Goal: Task Accomplishment & Management: Complete application form

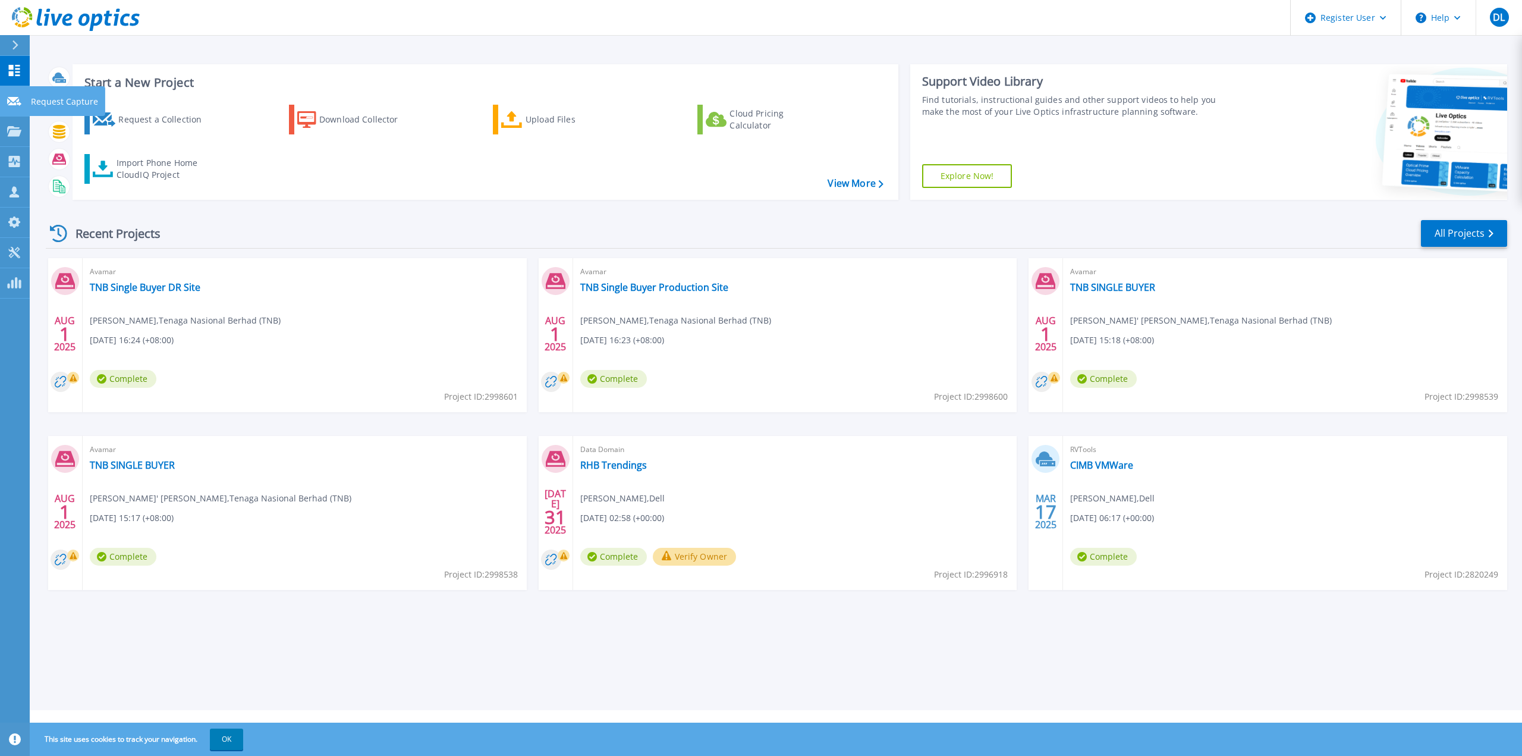
click at [52, 102] on p "Request Capture" at bounding box center [64, 101] width 67 height 31
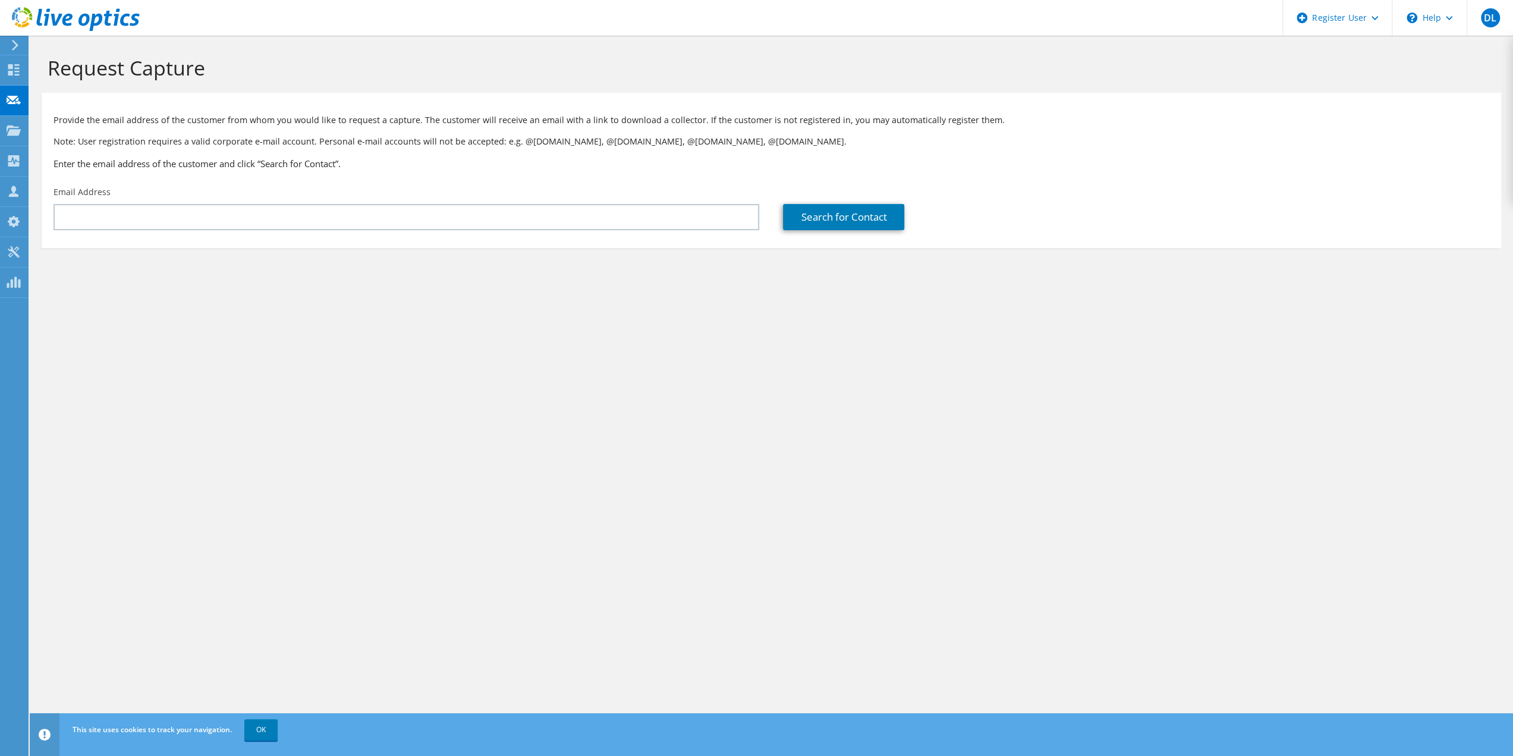
click at [1124, 266] on section "Request Capture Provide the email address of the customer from whom you would l…" at bounding box center [771, 172] width 1483 height 272
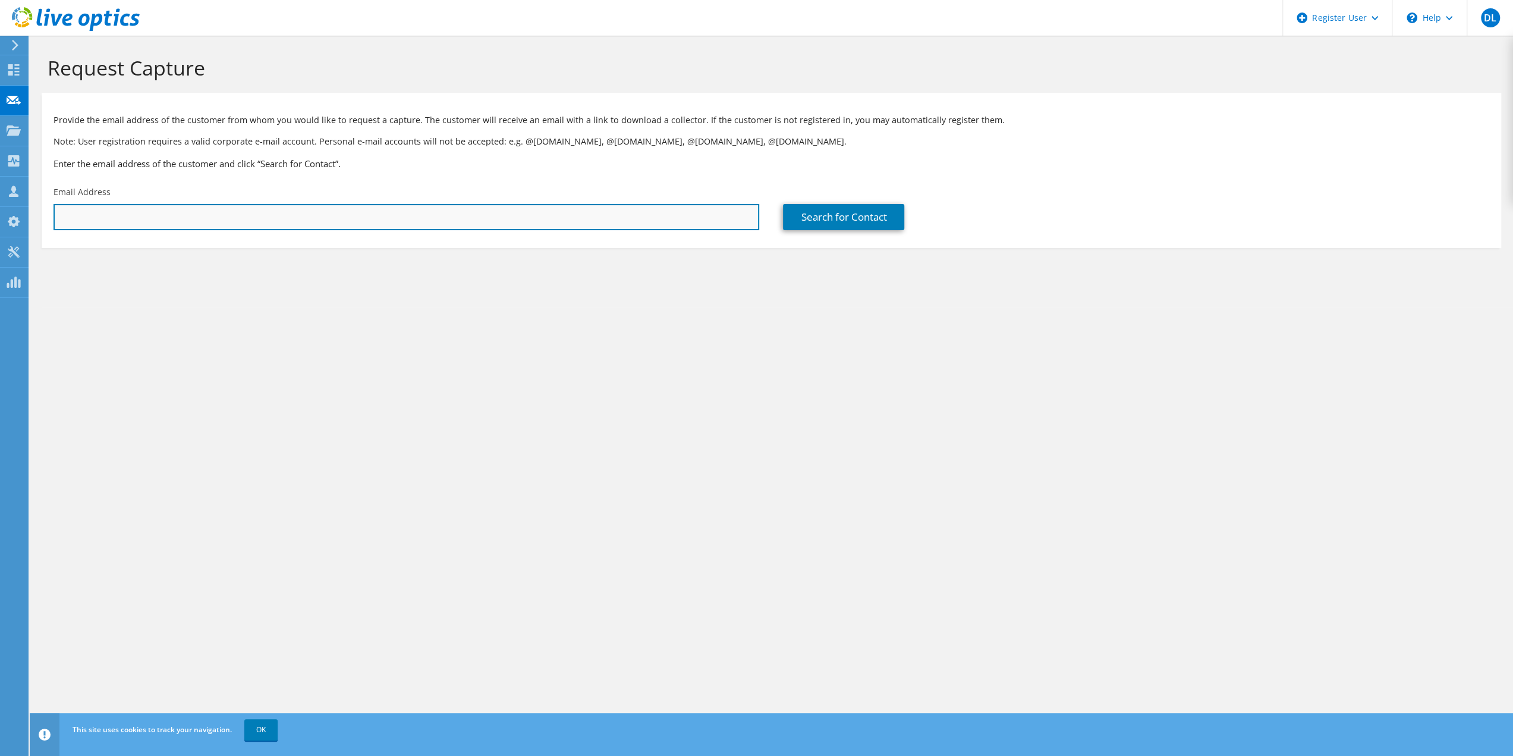
click at [441, 225] on input "text" at bounding box center [407, 217] width 706 height 26
paste input "[PERSON_NAME][EMAIL_ADDRESS][PERSON_NAME][DOMAIN_NAME]"
type input "[PERSON_NAME][EMAIL_ADDRESS][PERSON_NAME][DOMAIN_NAME]"
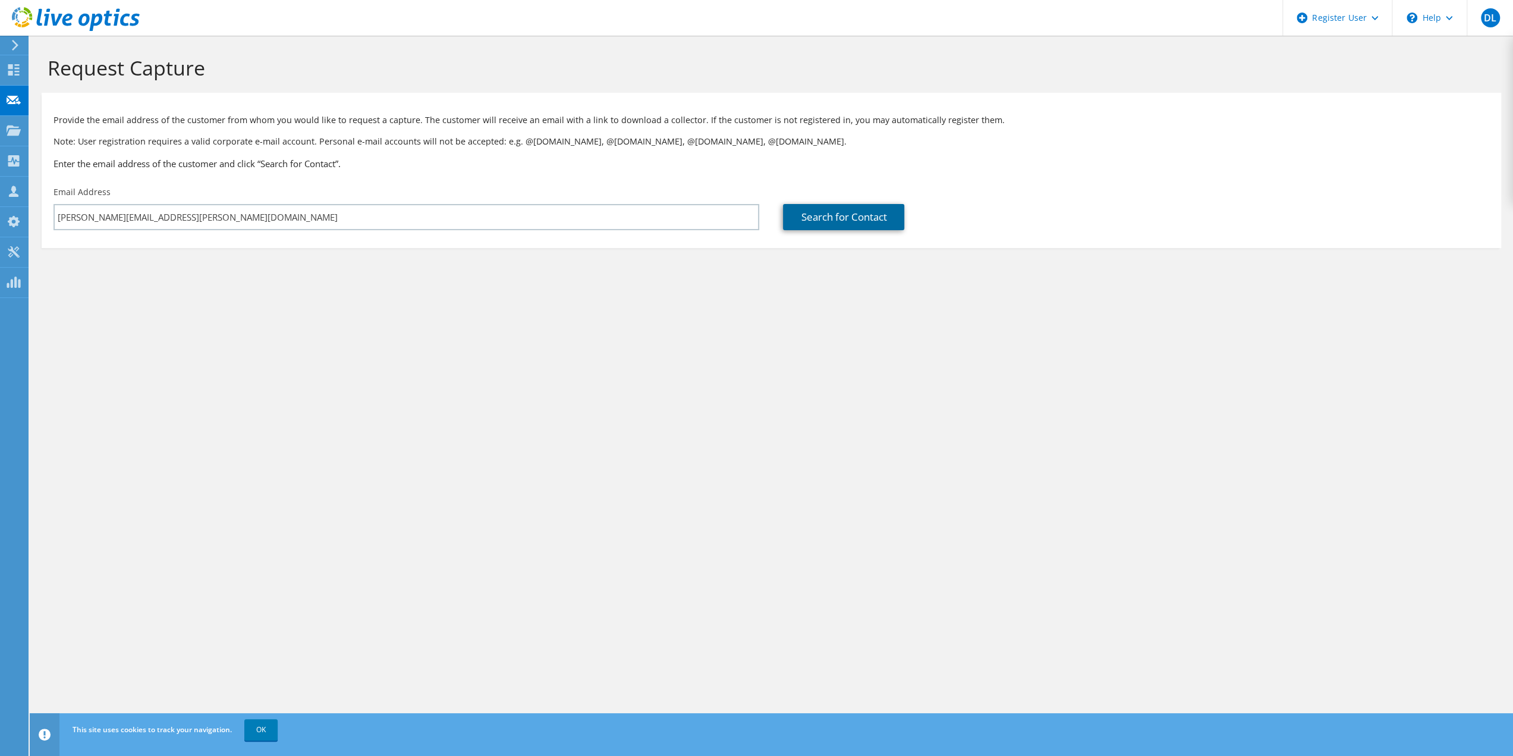
click at [856, 217] on link "Search for Contact" at bounding box center [843, 217] width 121 height 26
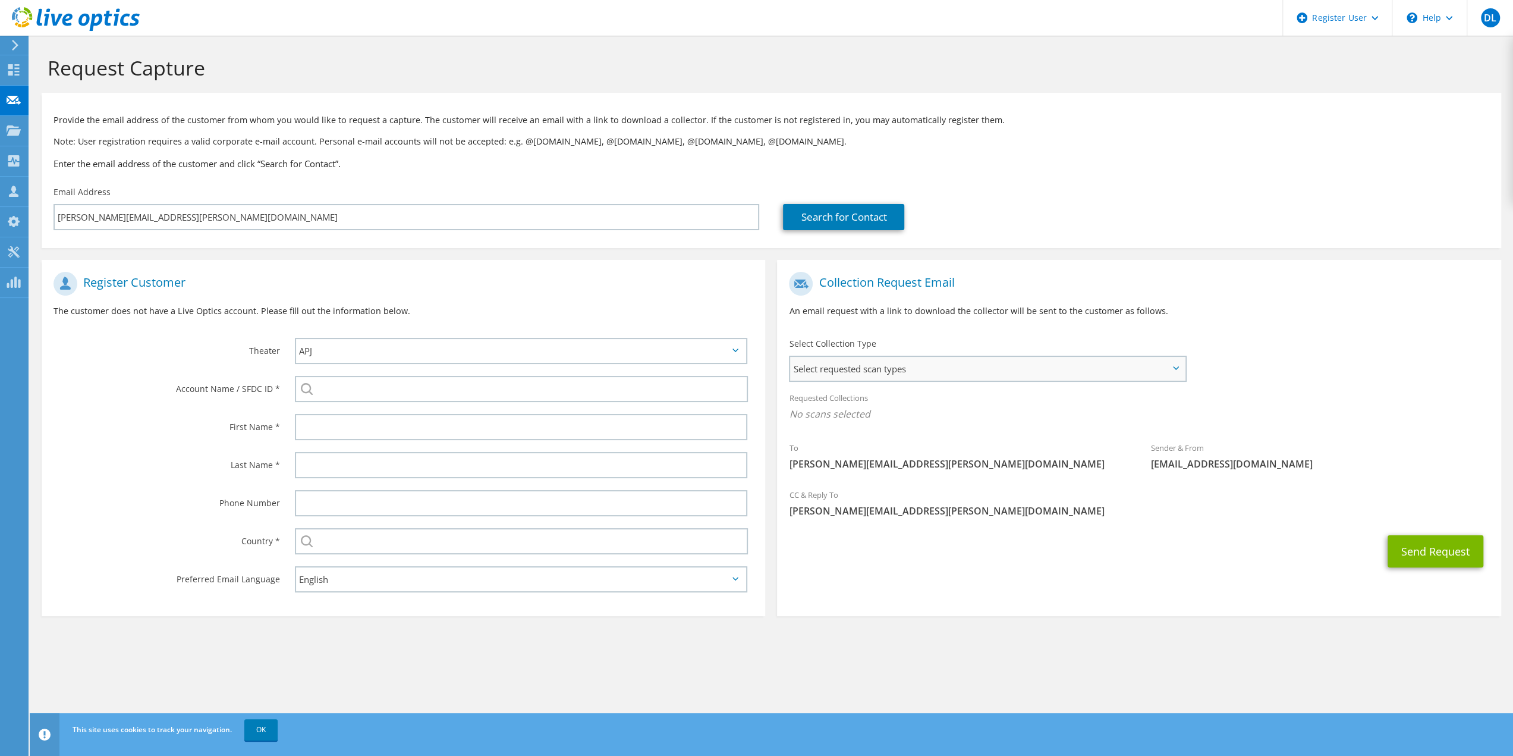
click at [945, 373] on span "Select requested scan types" at bounding box center [987, 369] width 394 height 24
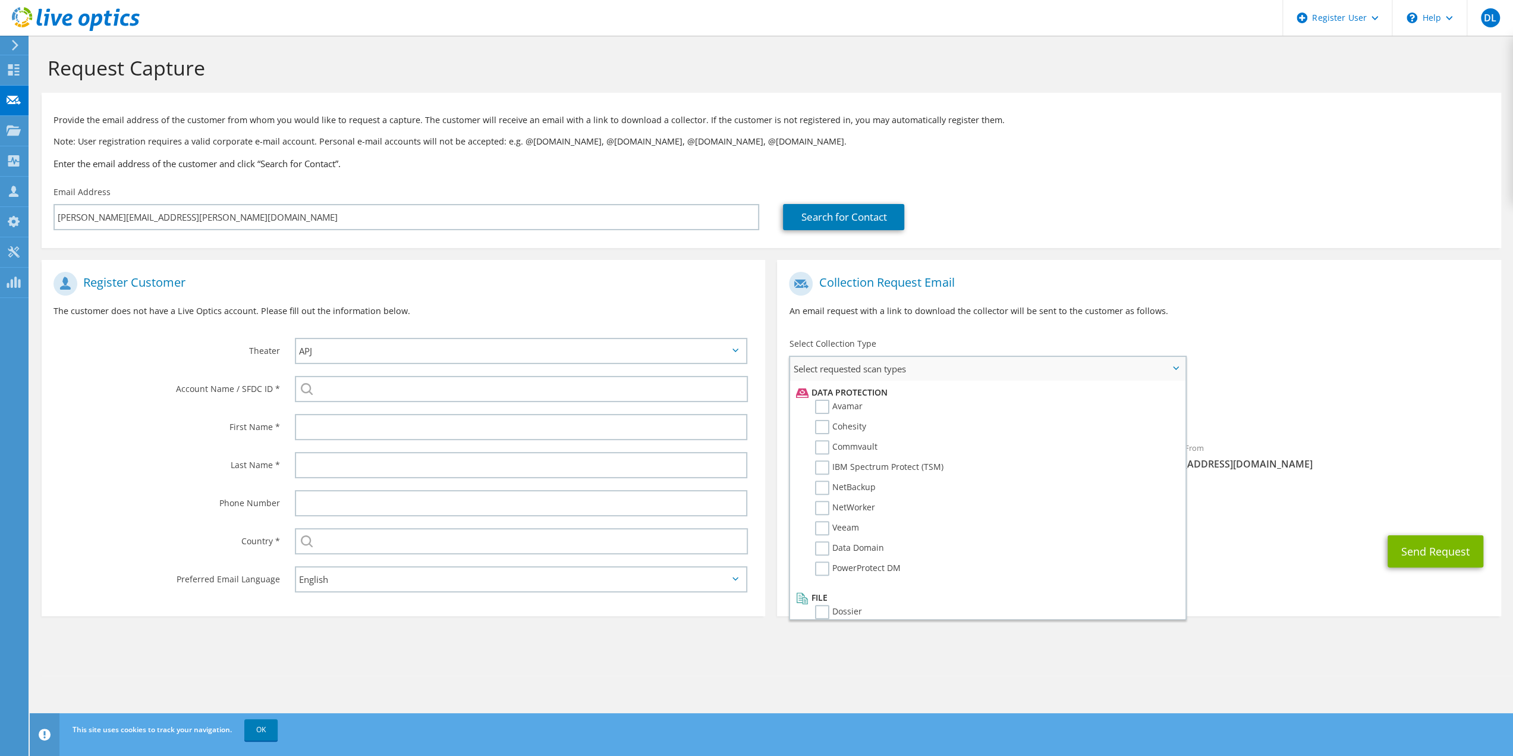
scroll to position [525, 0]
click at [824, 559] on label "PowerProtect DM" at bounding box center [858, 556] width 86 height 14
click at [0, 0] on input "PowerProtect DM" at bounding box center [0, 0] width 0 height 0
click at [1319, 537] on div "Send Request" at bounding box center [1139, 555] width 724 height 44
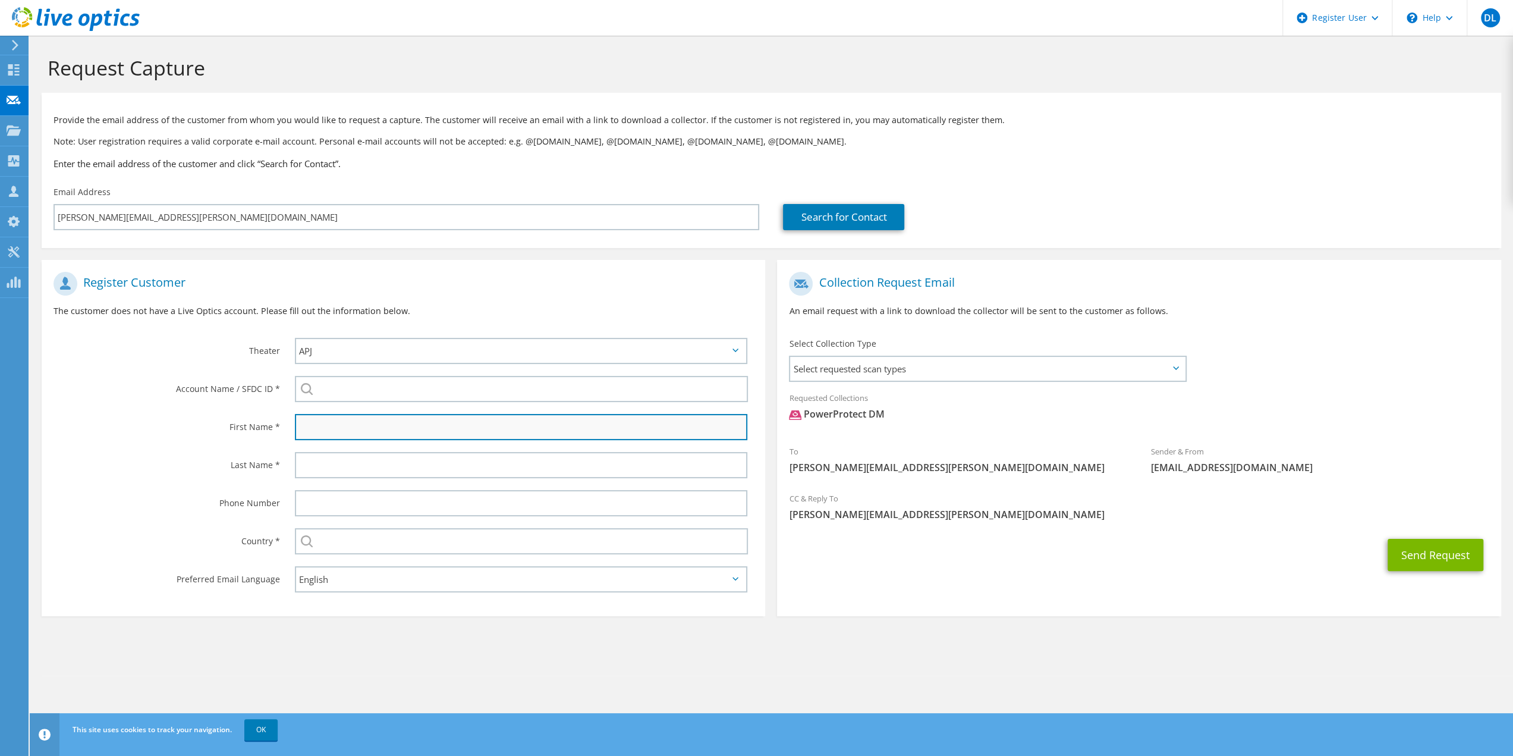
click at [328, 431] on input "text" at bounding box center [521, 427] width 453 height 26
paste input "[PERSON_NAME]"
type input "[PERSON_NAME]"
click at [193, 420] on label "First Name *" at bounding box center [167, 423] width 227 height 19
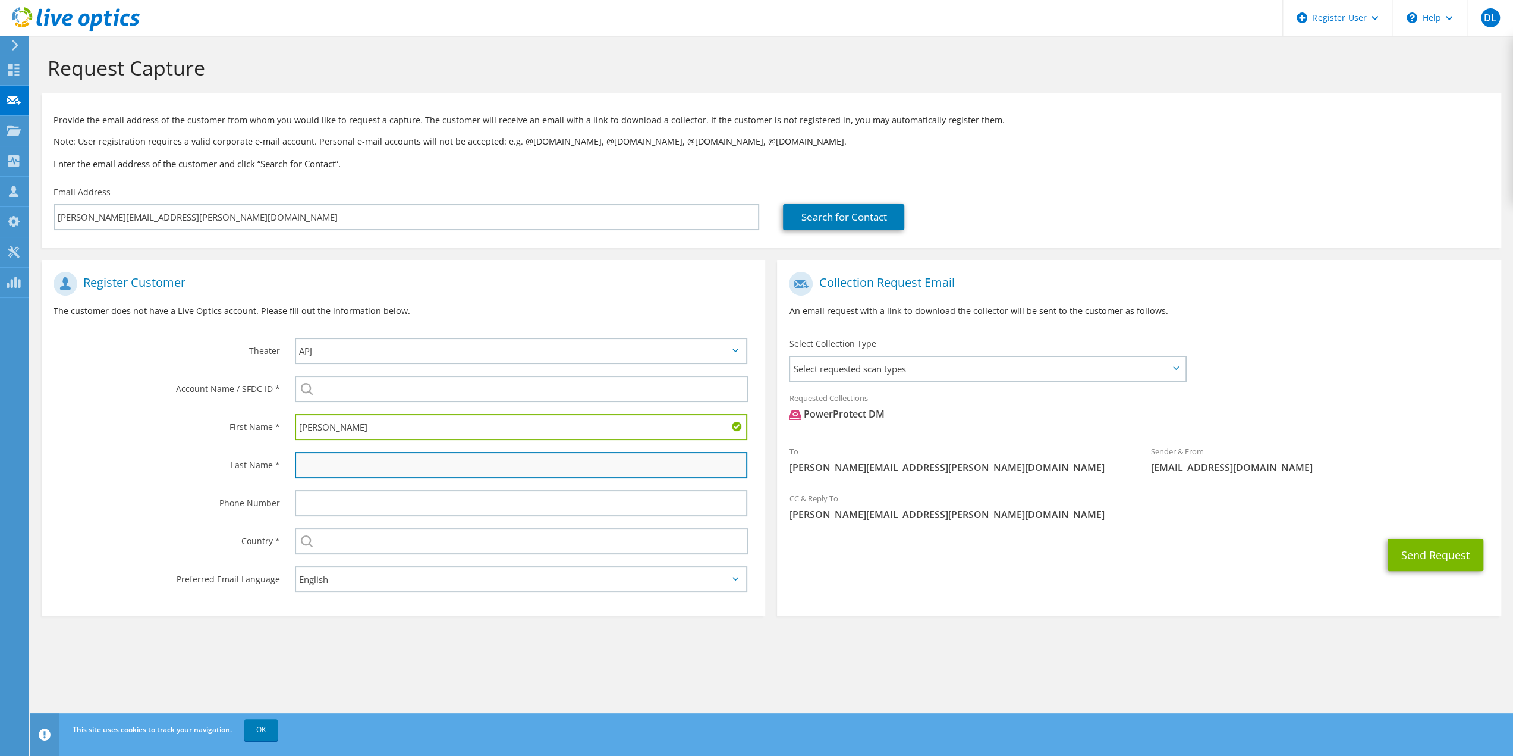
click at [318, 469] on input "text" at bounding box center [521, 465] width 453 height 26
paste input "Harichandran"
type input "Harichandran"
click at [356, 428] on input "[PERSON_NAME]" at bounding box center [521, 427] width 453 height 26
type input "[PERSON_NAME]"
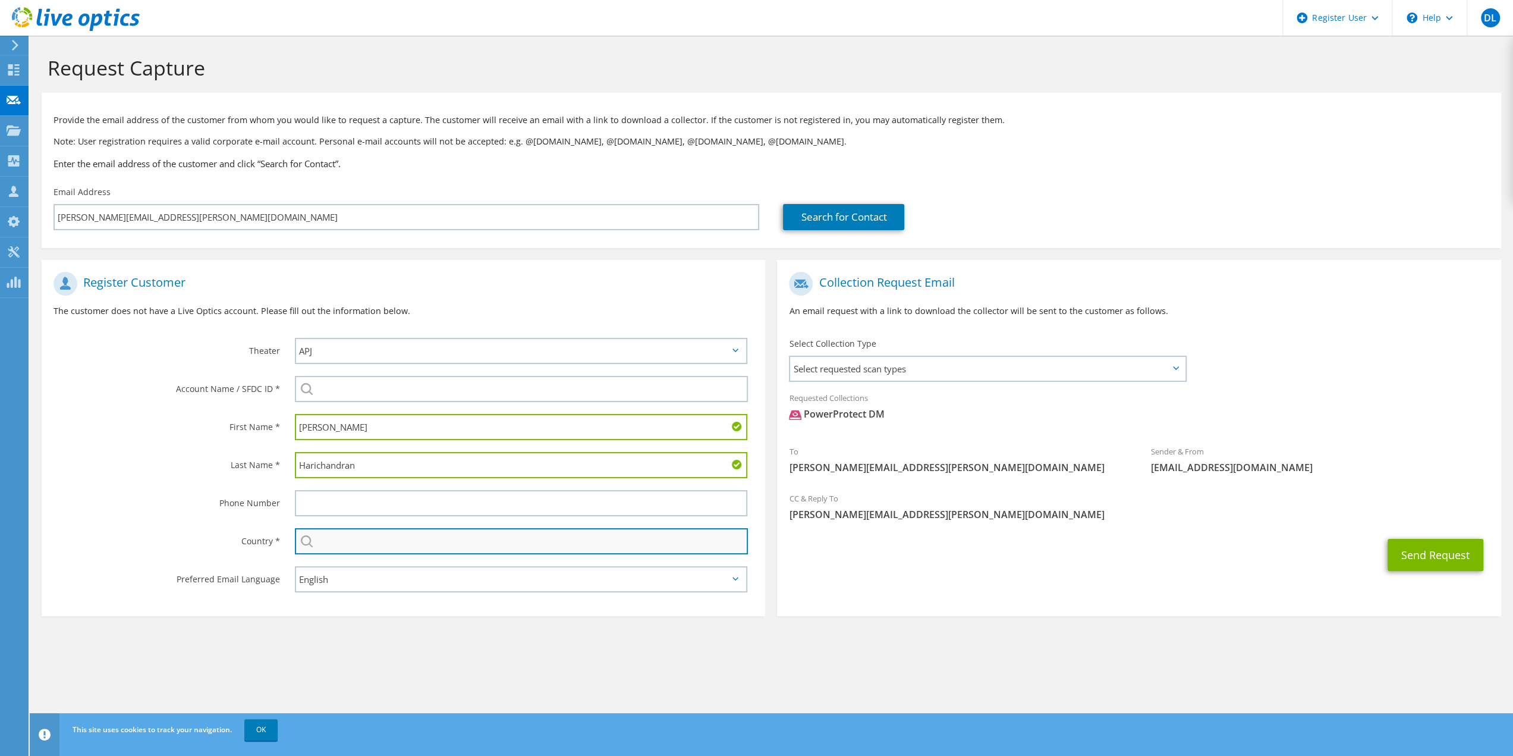
click at [356, 543] on input "text" at bounding box center [522, 541] width 454 height 26
type input "[GEOGRAPHIC_DATA]"
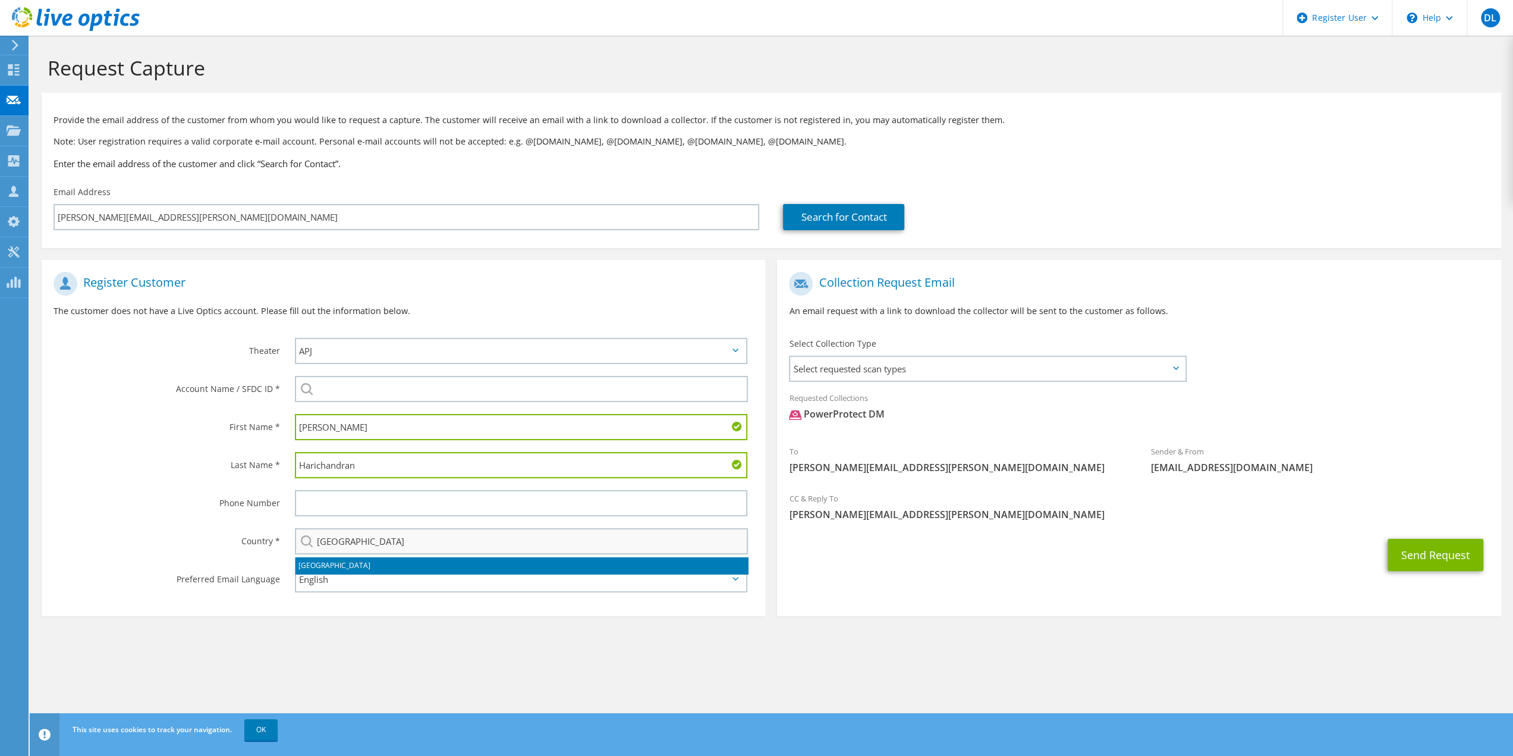
type input "0122366793"
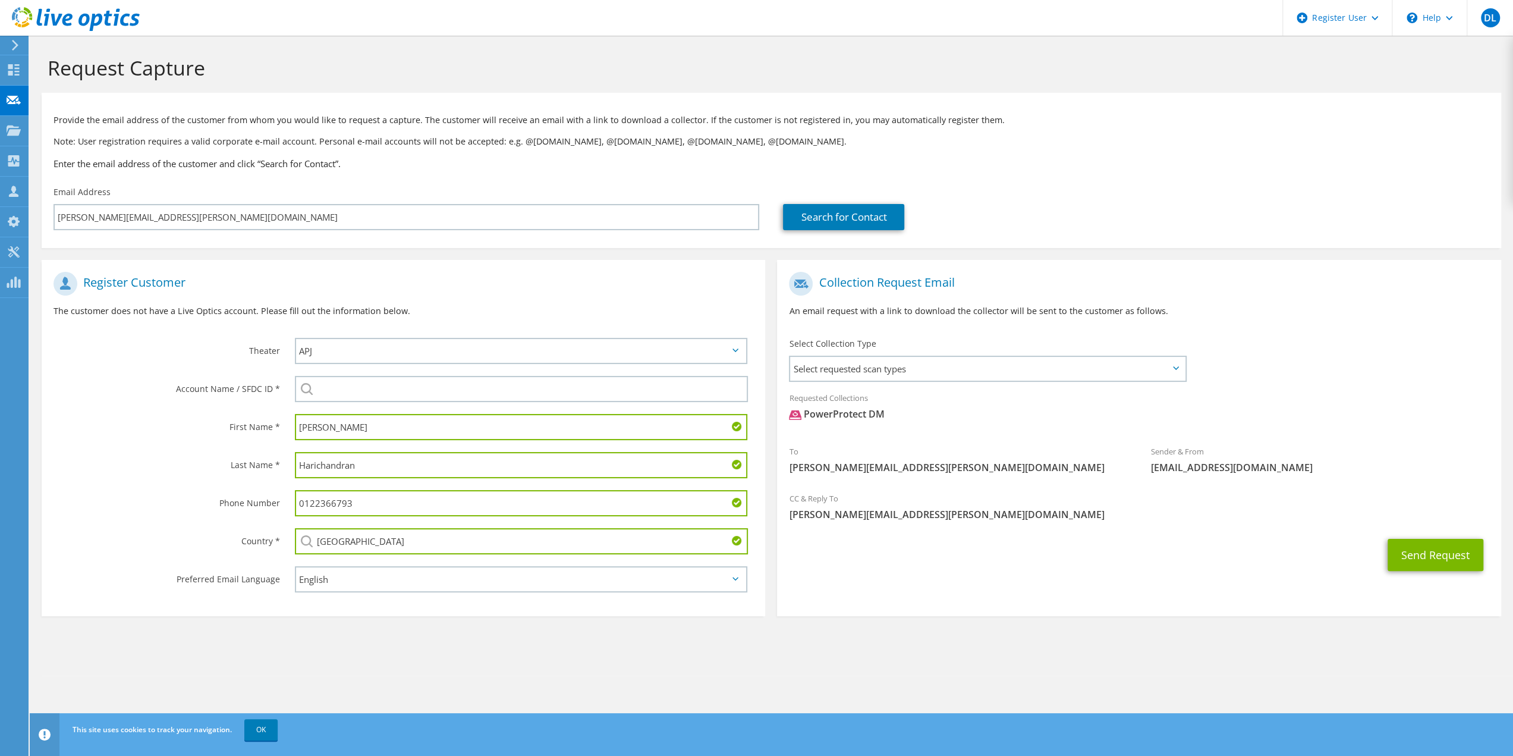
click at [395, 507] on input "0122366793" at bounding box center [521, 503] width 453 height 26
drag, startPoint x: 400, startPoint y: 504, endPoint x: 241, endPoint y: 492, distance: 159.8
click at [240, 493] on div "Phone Number 0122366793" at bounding box center [404, 503] width 724 height 38
click at [197, 514] on div "Phone Number" at bounding box center [162, 502] width 241 height 37
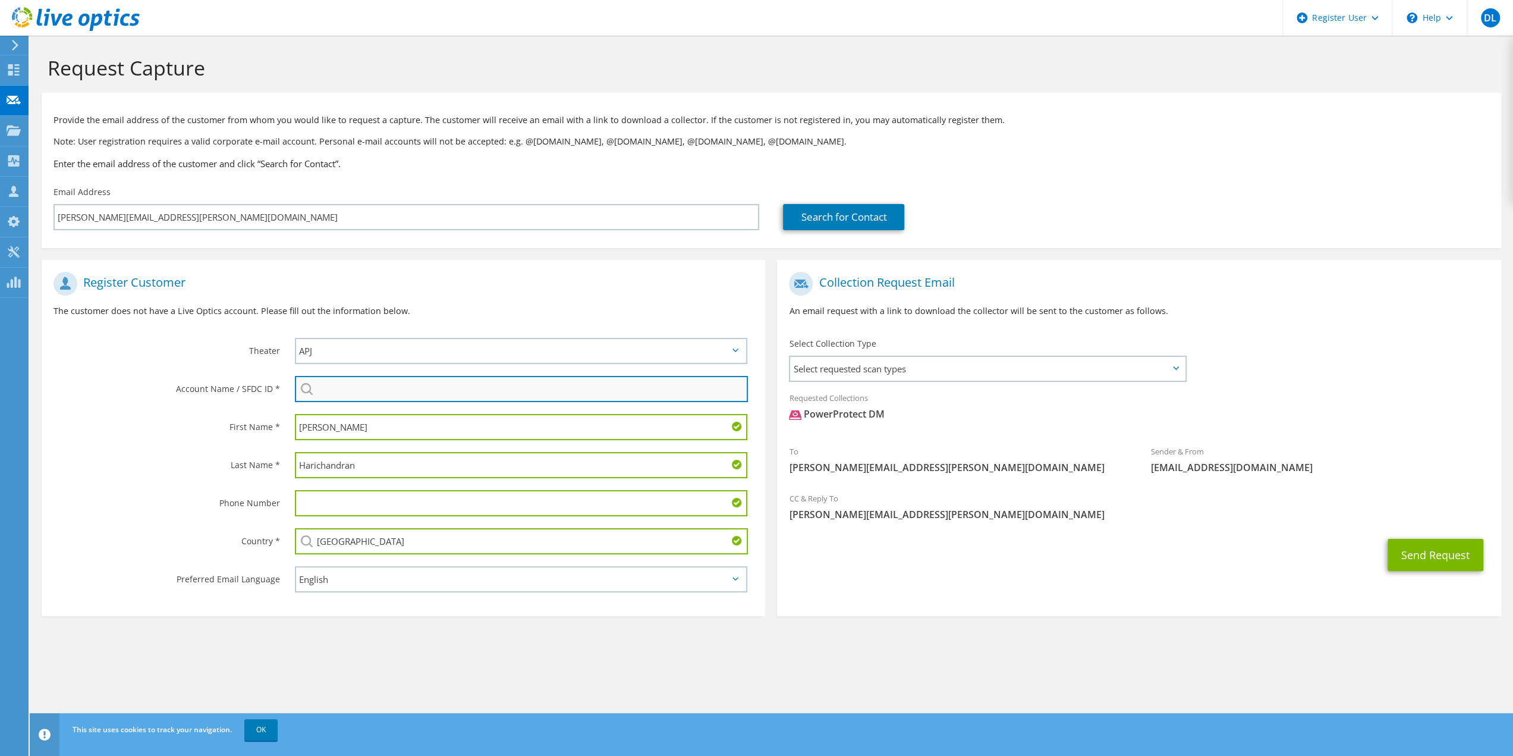
click at [346, 385] on input "search" at bounding box center [522, 389] width 454 height 26
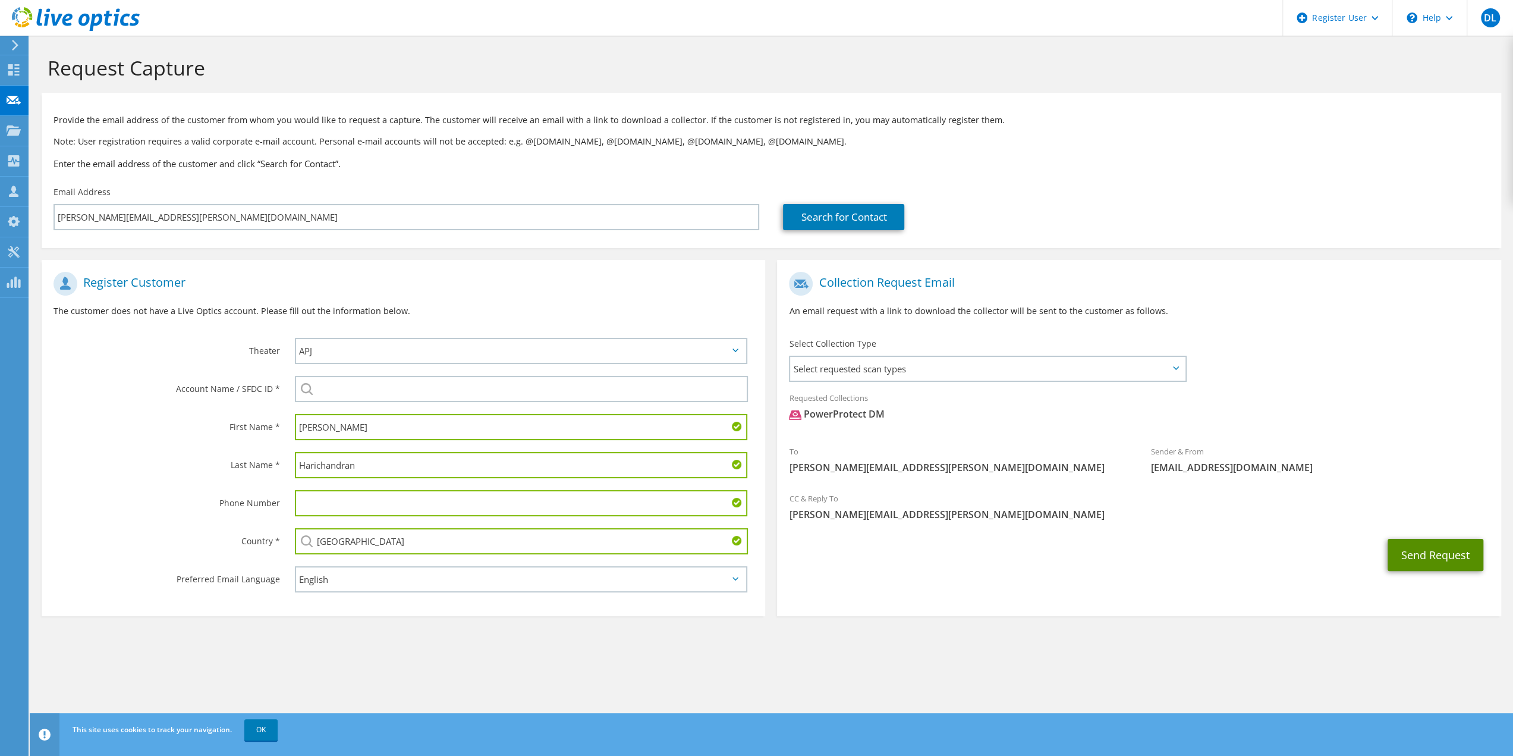
click at [1424, 552] on button "Send Request" at bounding box center [1436, 555] width 96 height 32
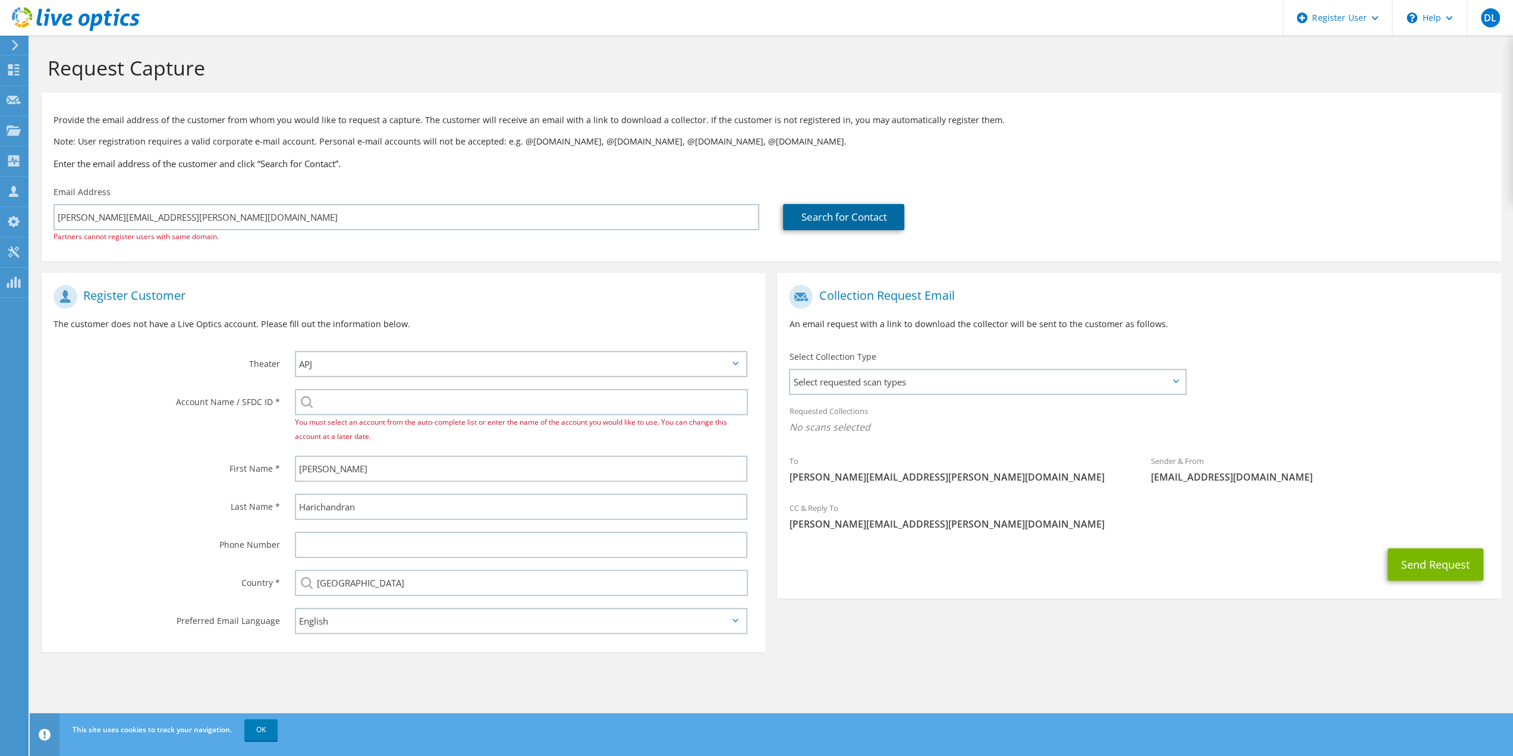
click at [851, 216] on link "Search for Contact" at bounding box center [843, 217] width 121 height 26
click at [1428, 568] on button "Send Request" at bounding box center [1436, 564] width 96 height 32
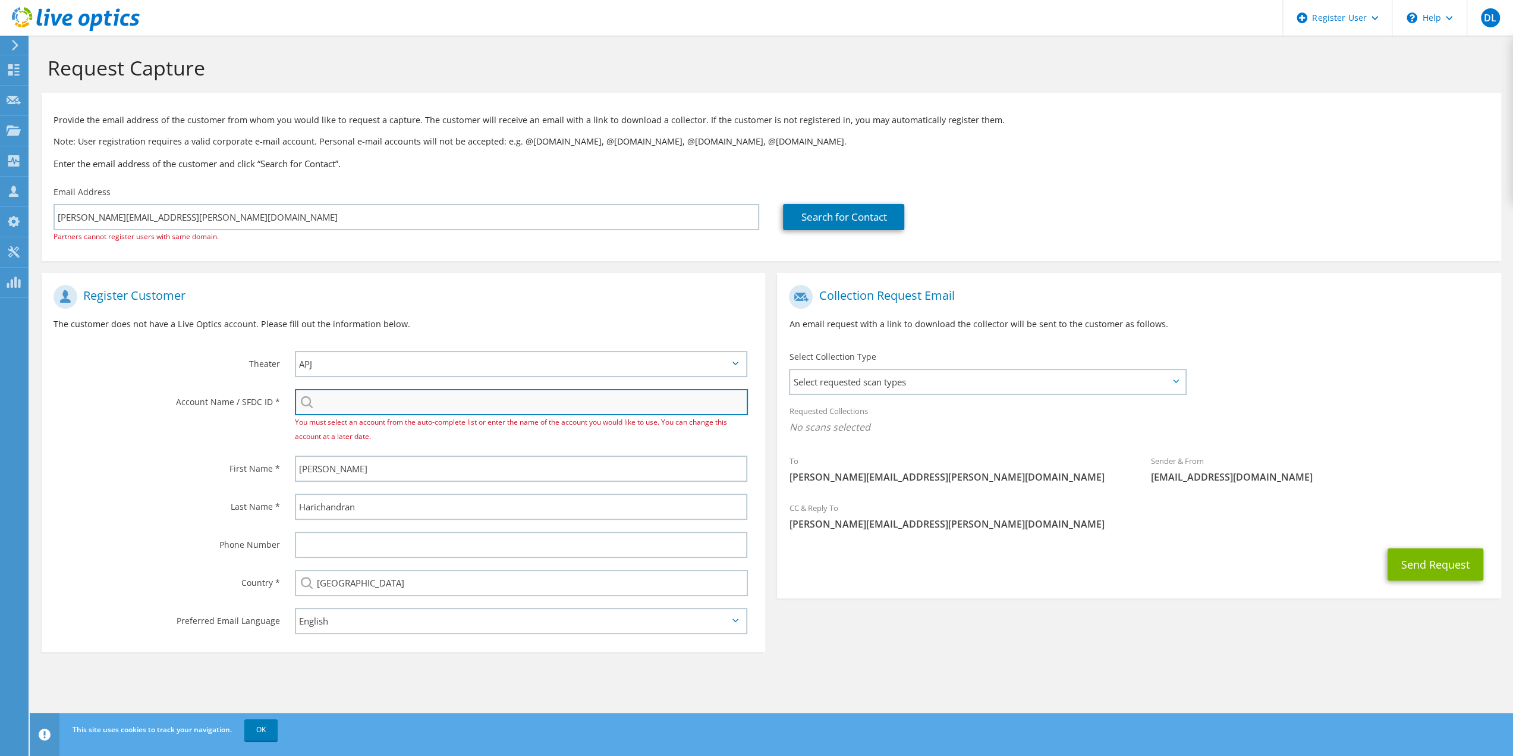
click at [394, 405] on input "search" at bounding box center [522, 402] width 454 height 26
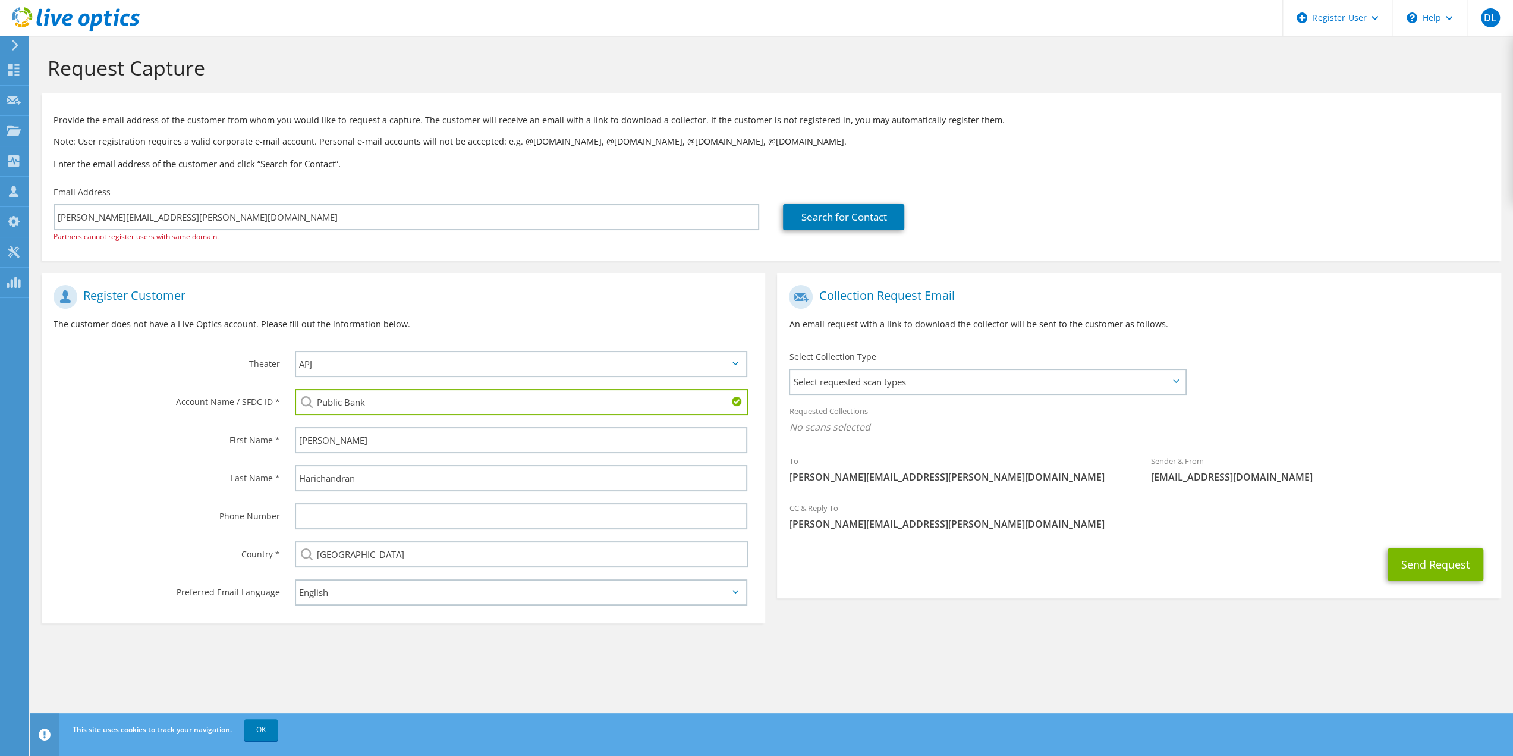
click at [488, 446] on li "Public Bank Berhad : 2873456170" at bounding box center [419, 439] width 249 height 14
type input "Public Bank Berhad : 2873456170"
click at [1447, 561] on button "Send Request" at bounding box center [1436, 564] width 96 height 32
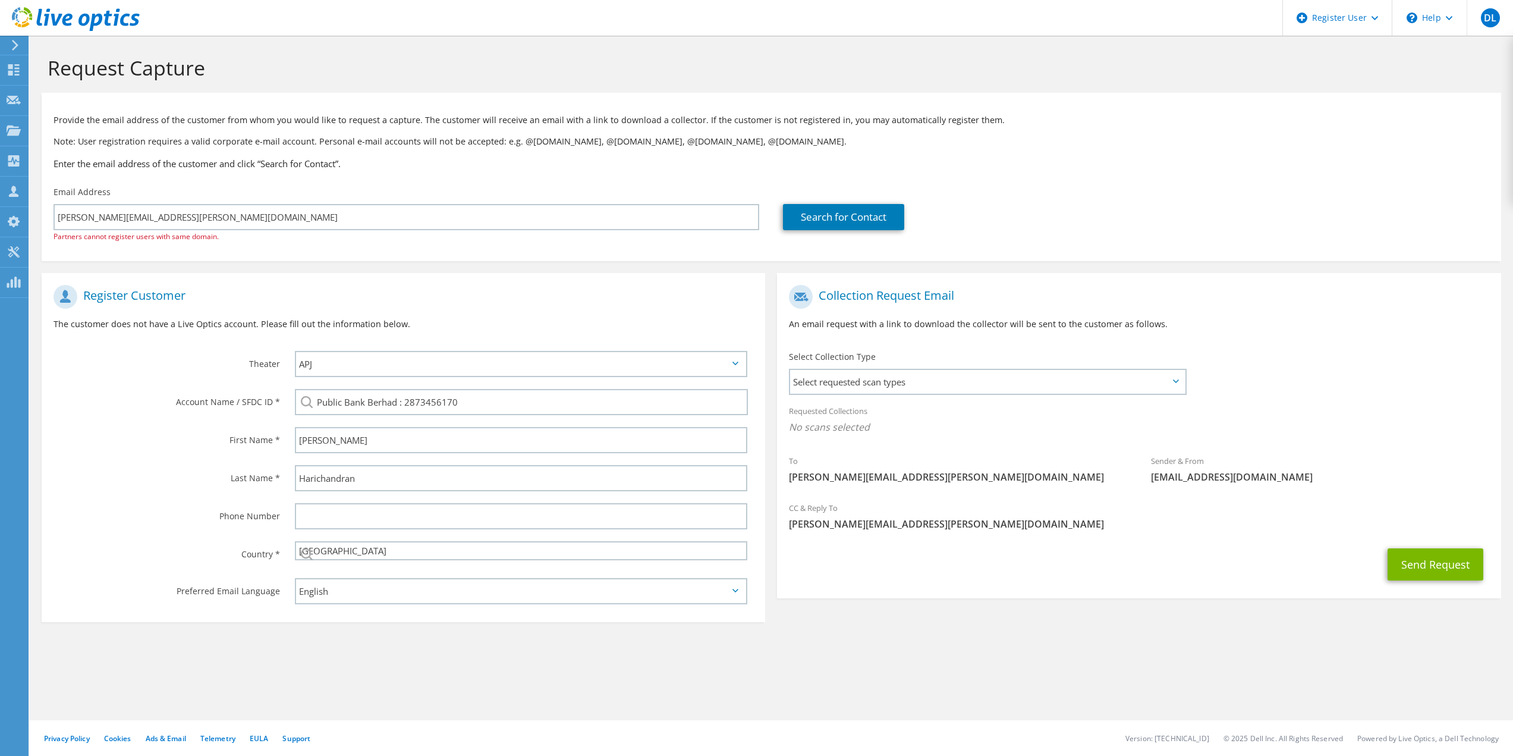
select select "152"
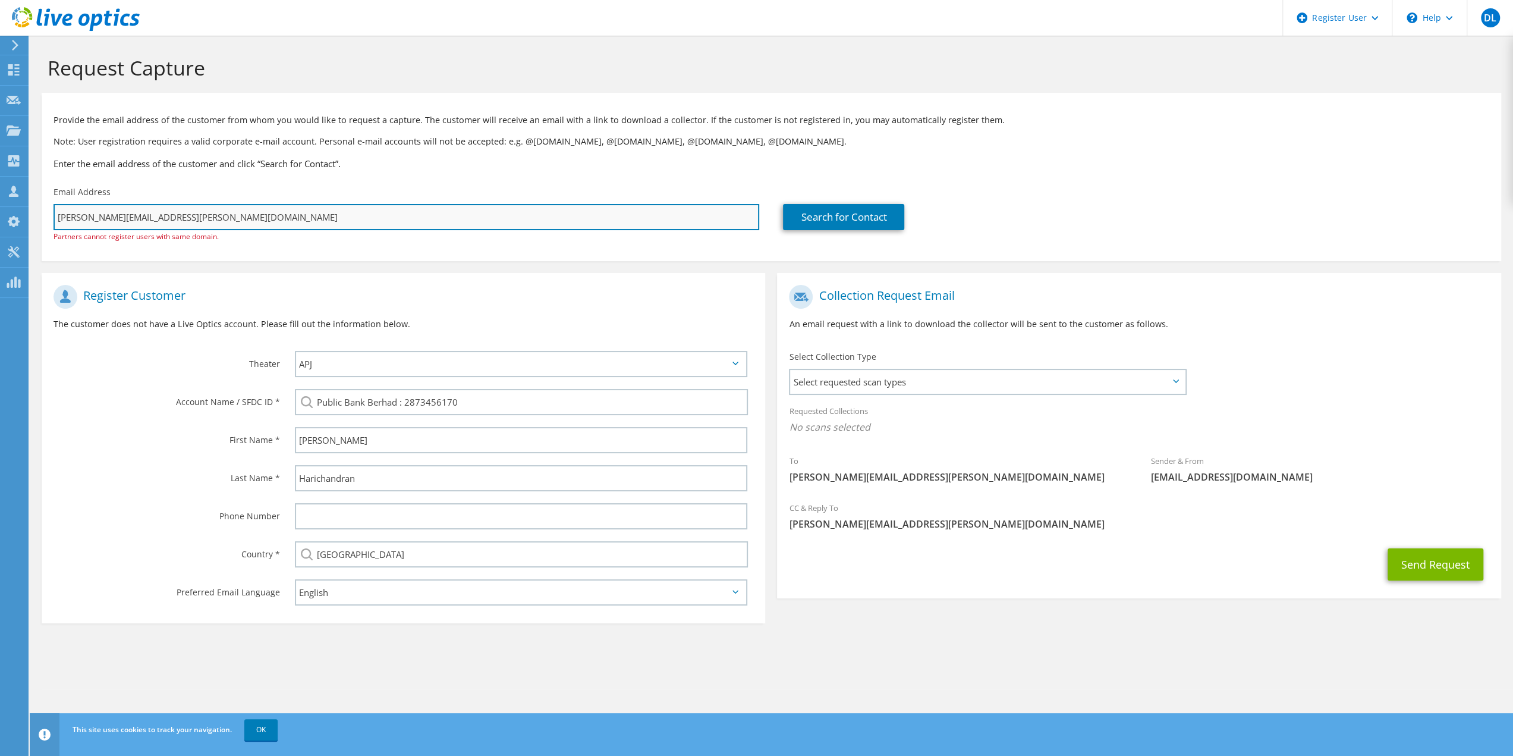
click at [313, 218] on input "[PERSON_NAME][EMAIL_ADDRESS][PERSON_NAME][DOMAIN_NAME]" at bounding box center [407, 217] width 706 height 26
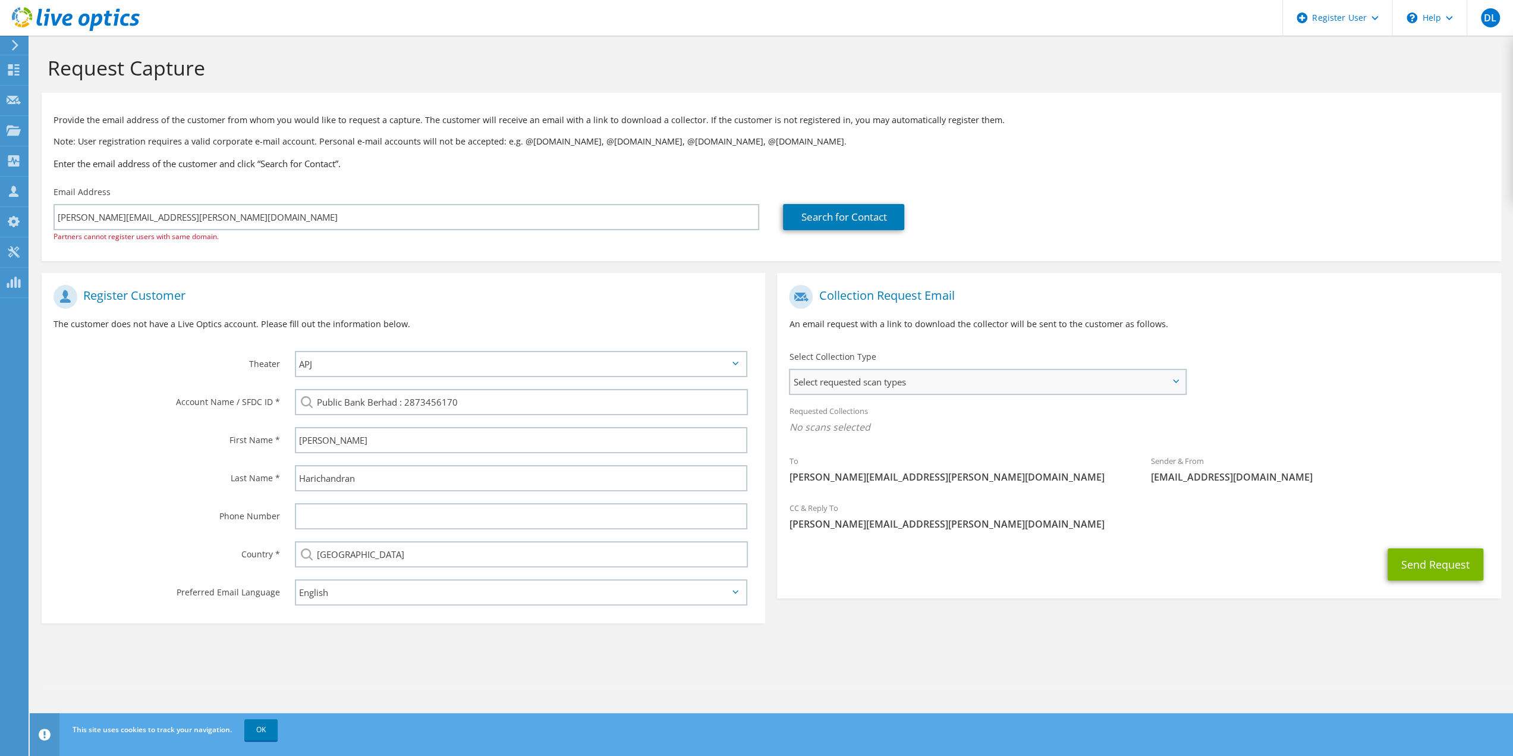
click at [1049, 372] on span "Select requested scan types" at bounding box center [987, 382] width 394 height 24
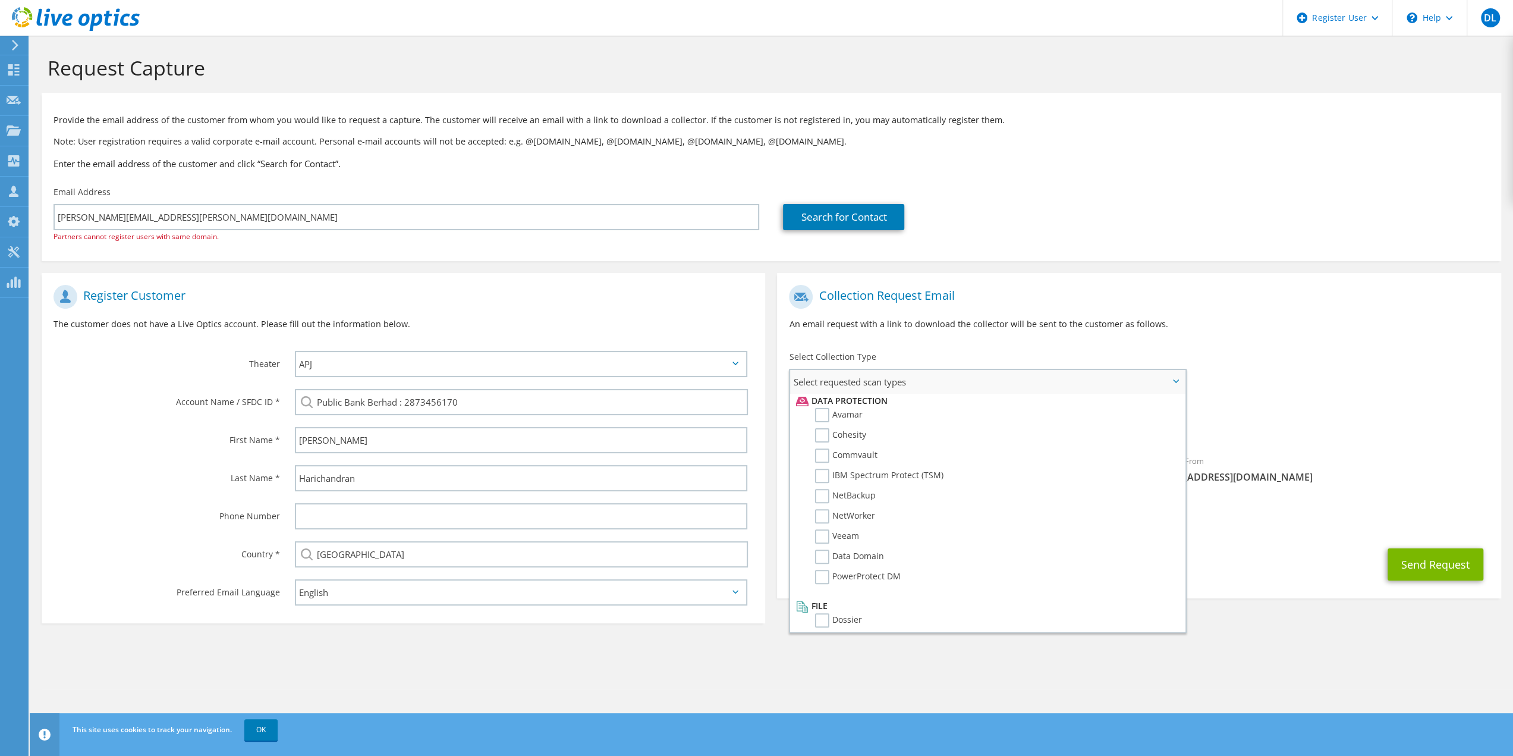
scroll to position [523, 0]
click at [824, 574] on label "PowerProtect DM" at bounding box center [858, 571] width 86 height 14
click at [0, 0] on input "PowerProtect DM" at bounding box center [0, 0] width 0 height 0
click at [1366, 435] on span "PowerProtect DM" at bounding box center [1139, 430] width 700 height 20
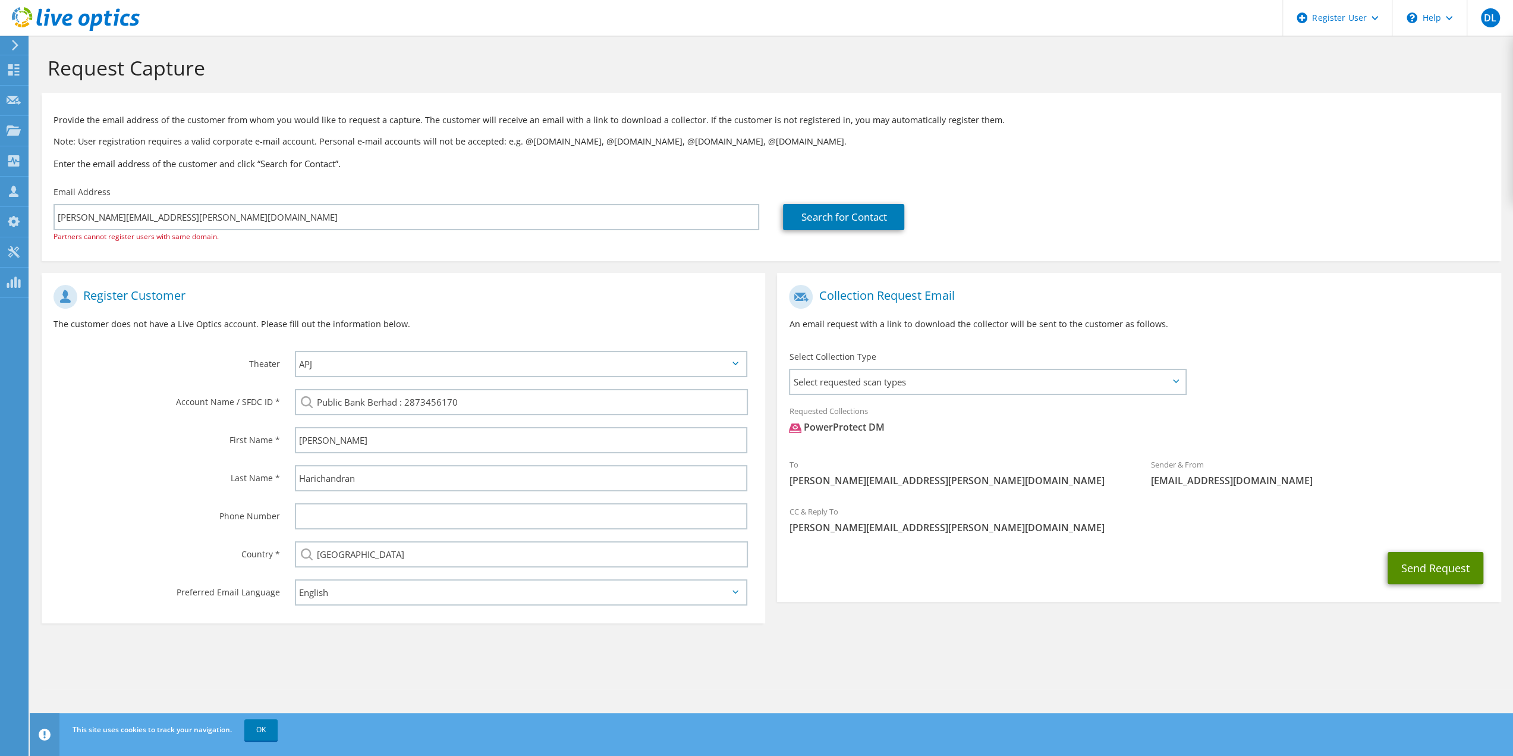
click at [1414, 569] on button "Send Request" at bounding box center [1436, 568] width 96 height 32
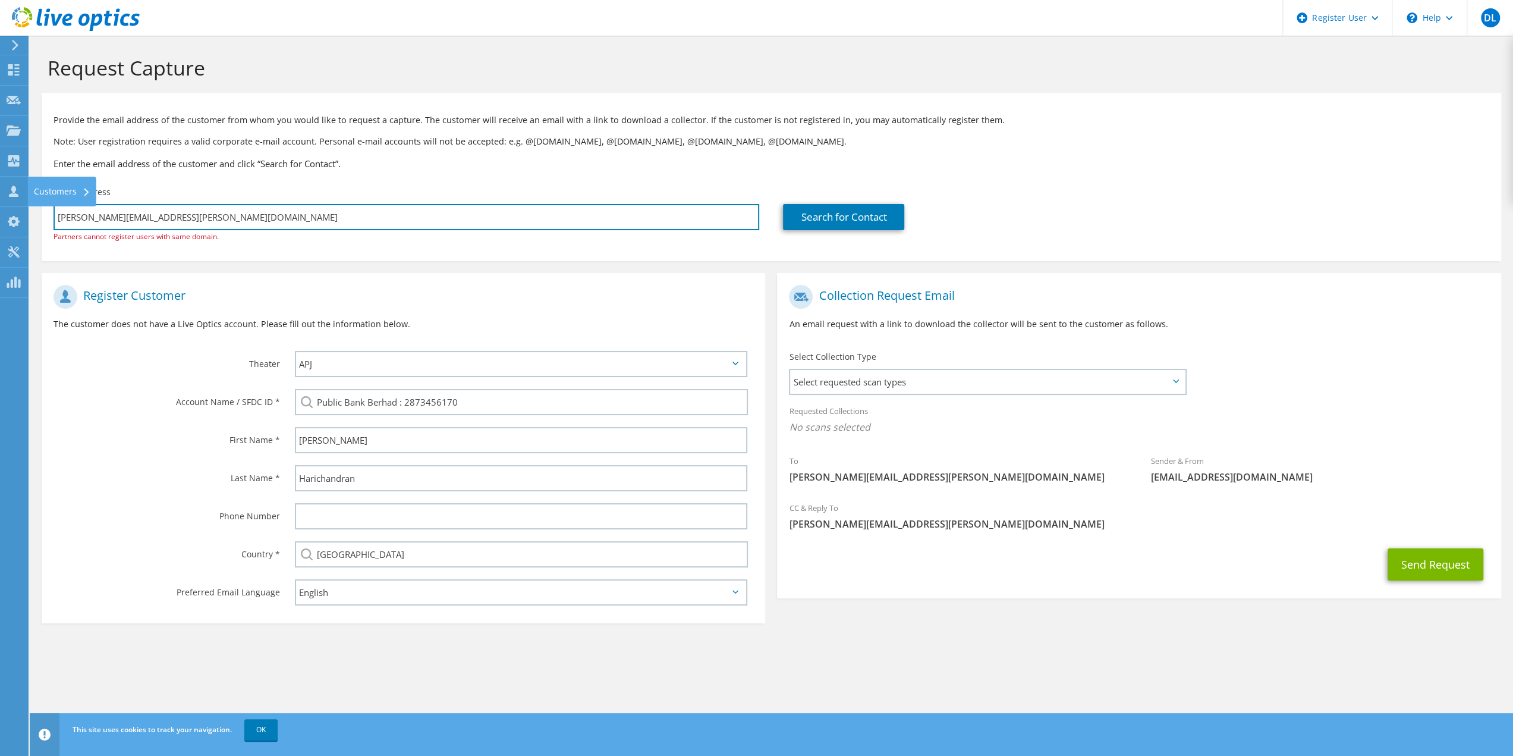
drag, startPoint x: 247, startPoint y: 222, endPoint x: 39, endPoint y: 378, distance: 259.9
click at [0, 371] on html "DL Dell User [PERSON_NAME] [PERSON_NAME][EMAIL_ADDRESS][PERSON_NAME][DOMAIN_NAM…" at bounding box center [756, 378] width 1513 height 756
paste input "[PERSON_NAME][EMAIL_ADDRESS][DOMAIN_NAME]"
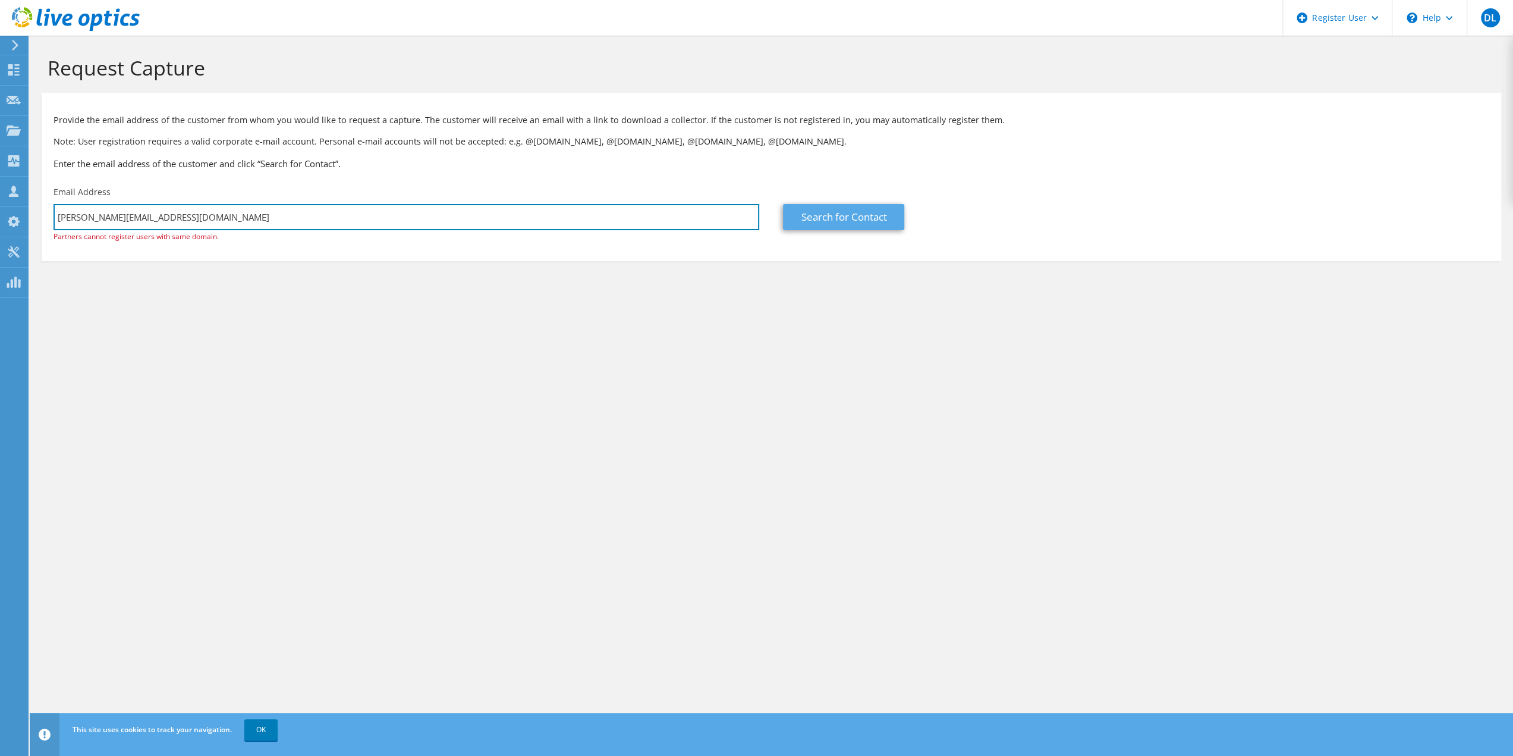
type input "[PERSON_NAME][EMAIL_ADDRESS][DOMAIN_NAME]"
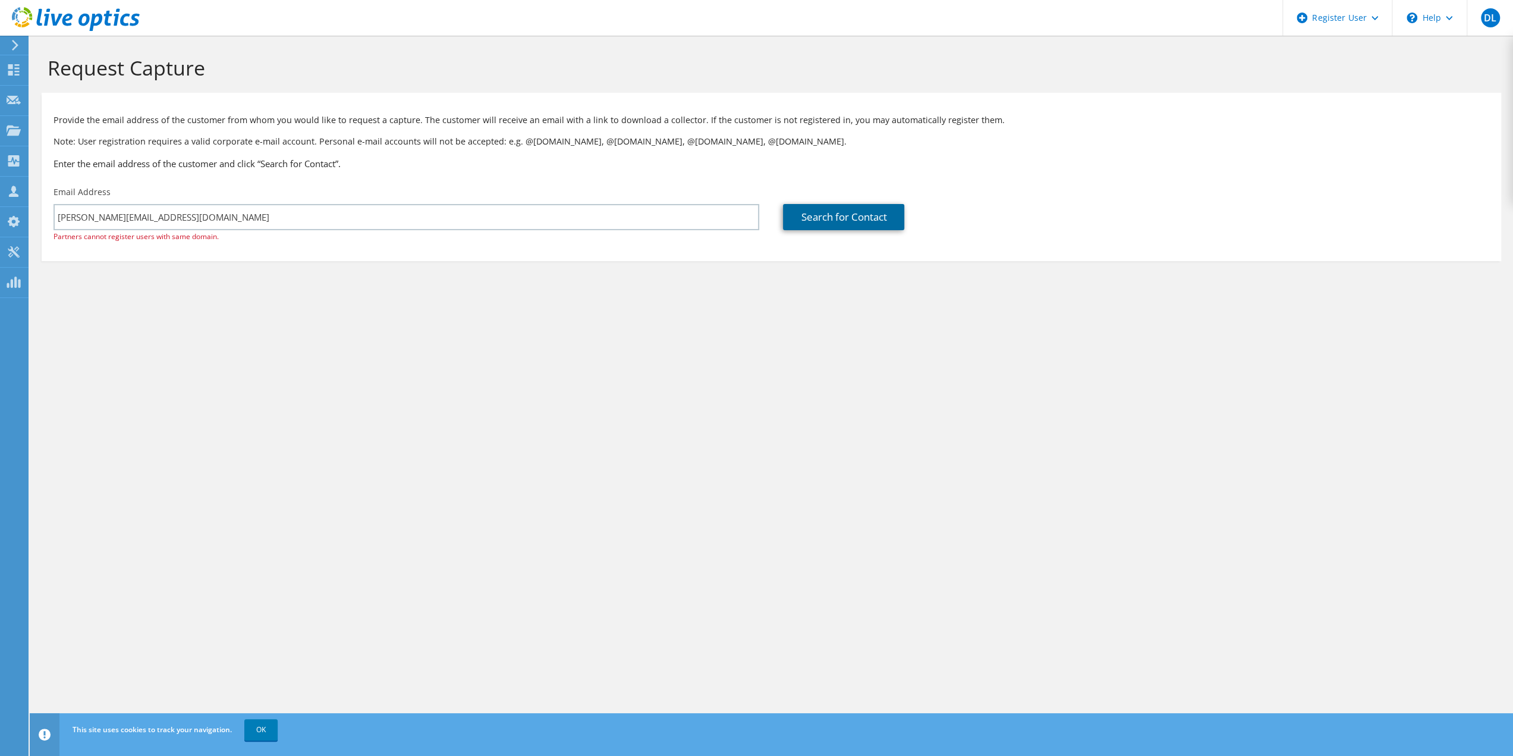
click at [825, 222] on link "Search for Contact" at bounding box center [843, 217] width 121 height 26
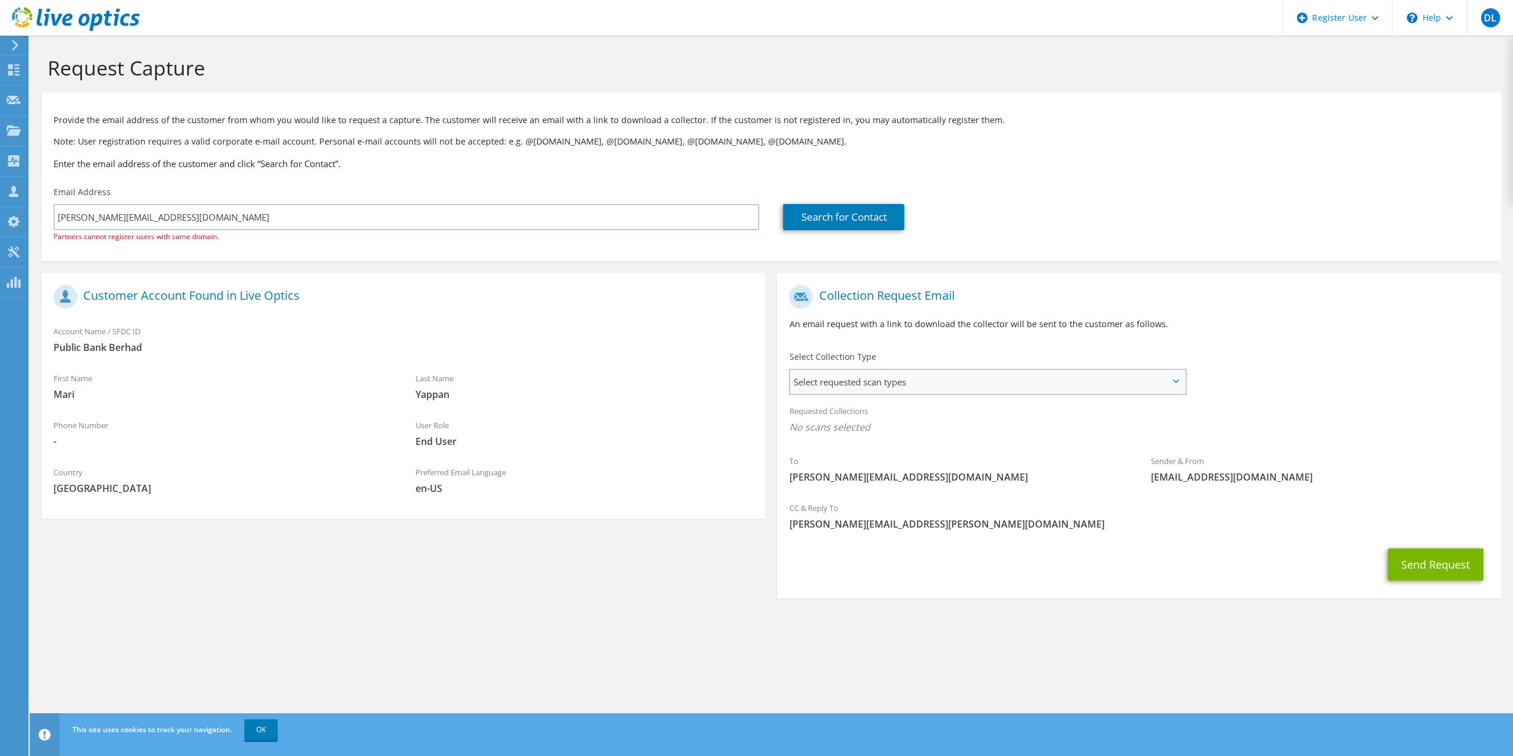
click at [970, 384] on span "Select requested scan types" at bounding box center [987, 382] width 394 height 24
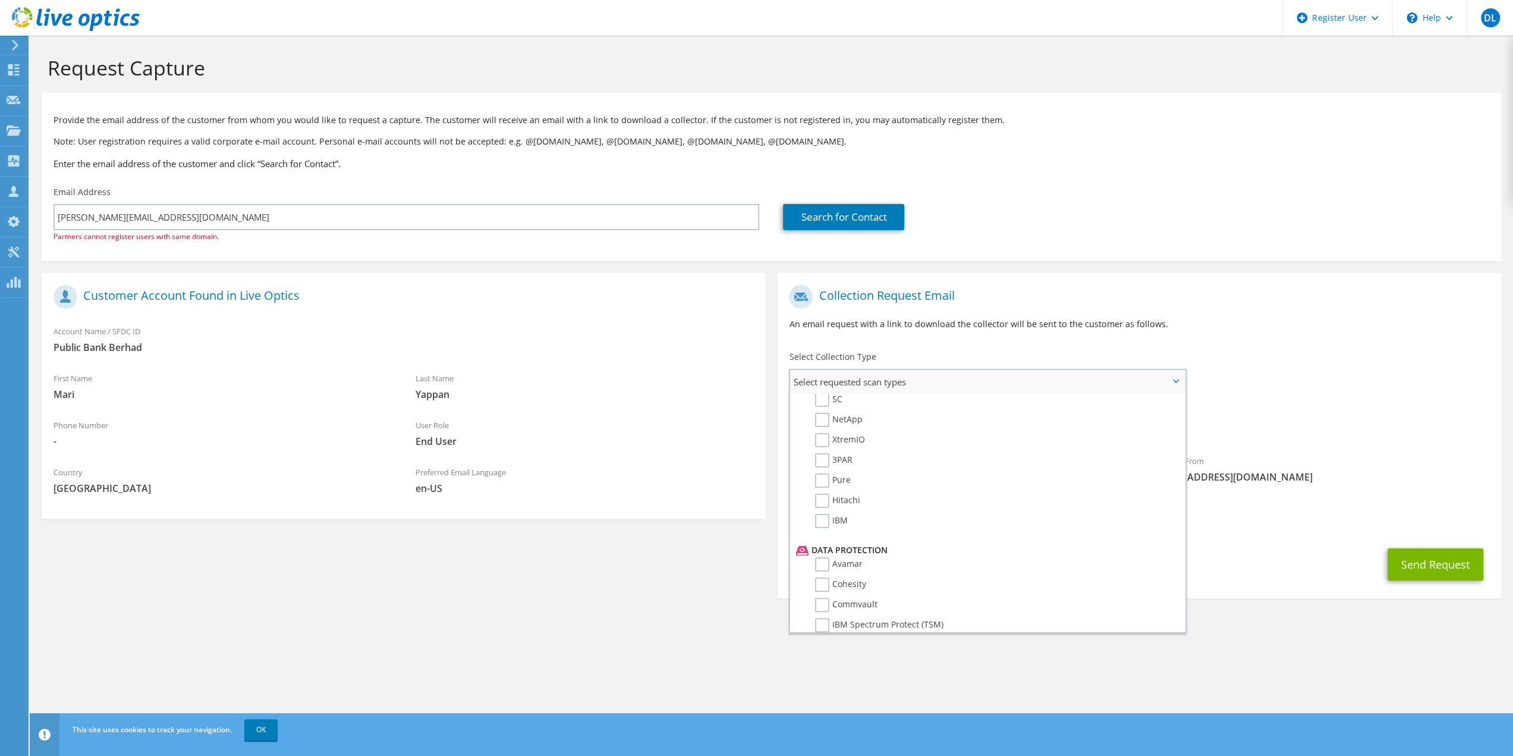
scroll to position [525, 0]
click at [864, 570] on label "PowerProtect DM" at bounding box center [858, 569] width 86 height 14
click at [0, 0] on input "PowerProtect DM" at bounding box center [0, 0] width 0 height 0
click at [1254, 547] on div "Send Request" at bounding box center [1139, 568] width 724 height 44
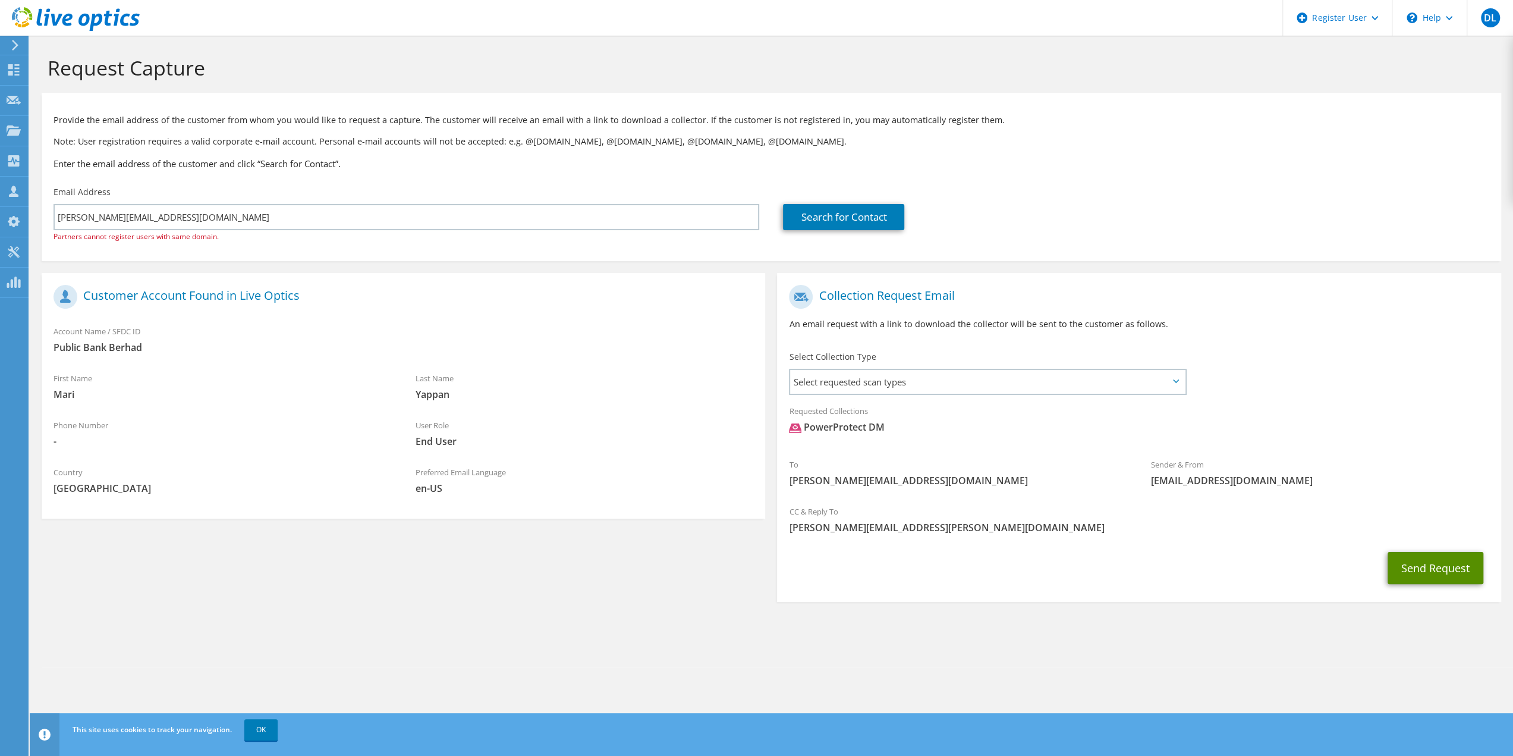
click at [1439, 568] on button "Send Request" at bounding box center [1436, 568] width 96 height 32
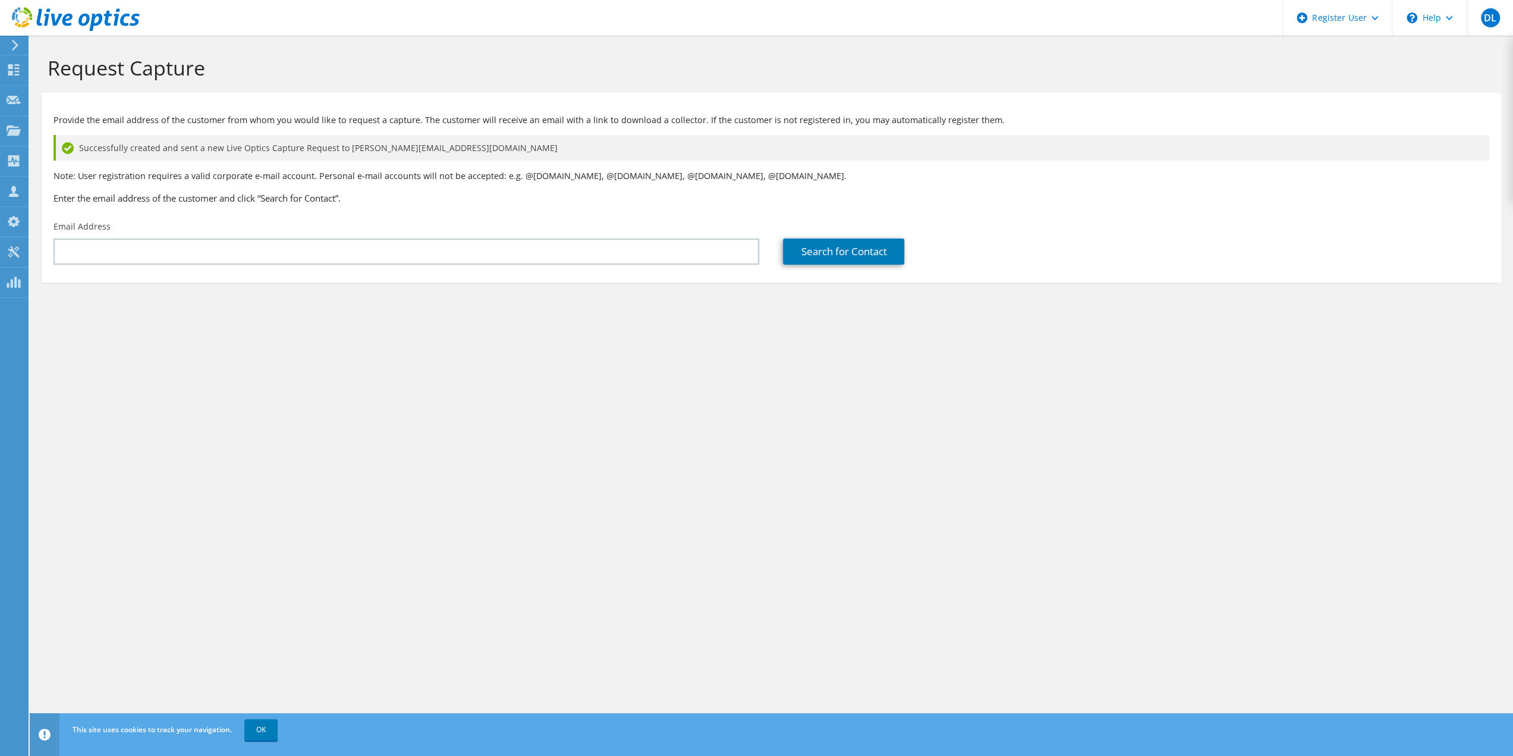
drag, startPoint x: 716, startPoint y: 436, endPoint x: 371, endPoint y: 424, distance: 345.0
click at [711, 438] on div "Request Capture Provide the email address of the customer from whom you would l…" at bounding box center [771, 396] width 1483 height 720
drag, startPoint x: 448, startPoint y: 370, endPoint x: 616, endPoint y: 221, distance: 224.5
click at [448, 370] on div "Request Capture Provide the email address of the customer from whom you would l…" at bounding box center [771, 396] width 1483 height 720
